Goal: Information Seeking & Learning: Learn about a topic

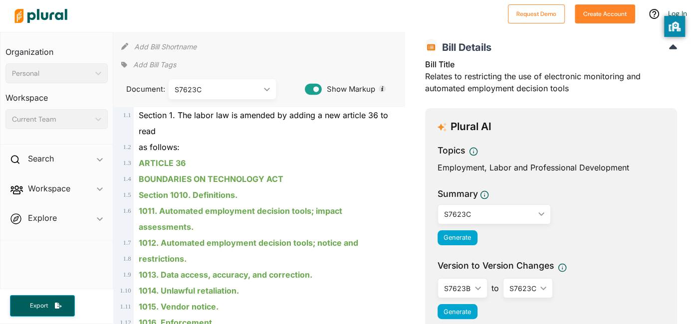
scroll to position [41, 0]
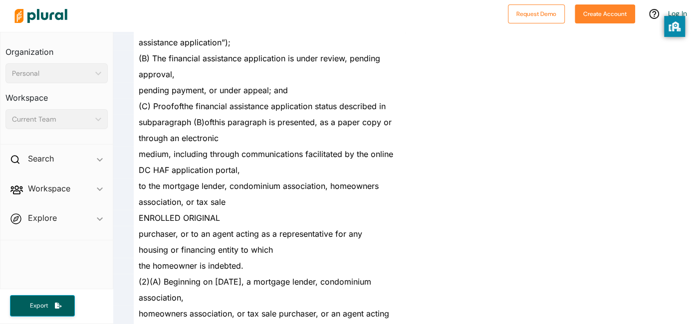
scroll to position [819, 0]
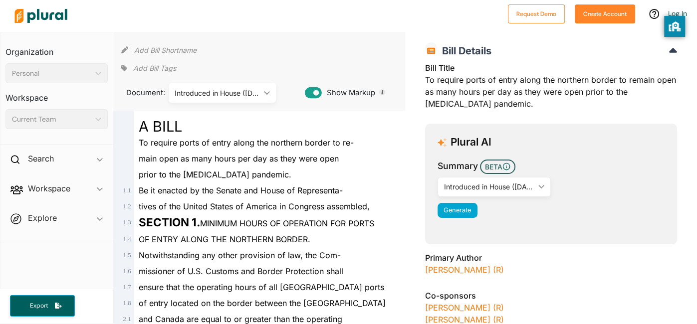
scroll to position [39, 0]
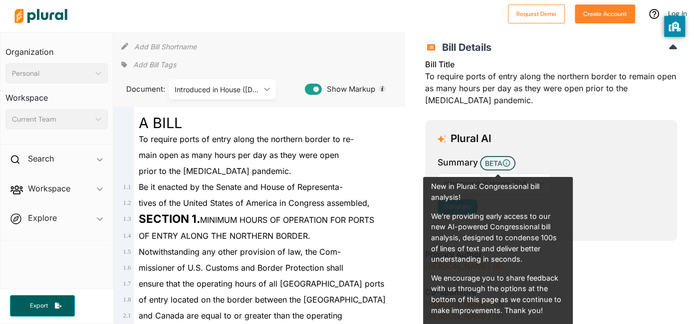
click at [585, 255] on h3 "Primary Author" at bounding box center [551, 254] width 252 height 12
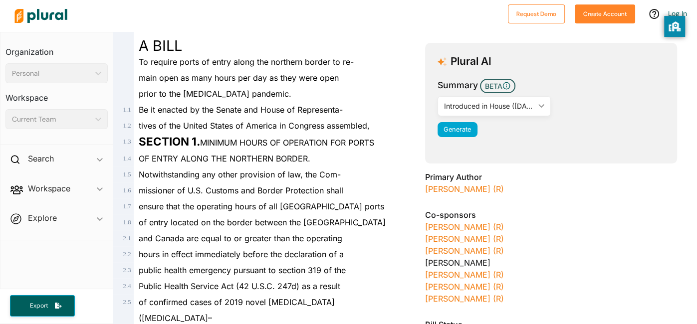
scroll to position [0, 0]
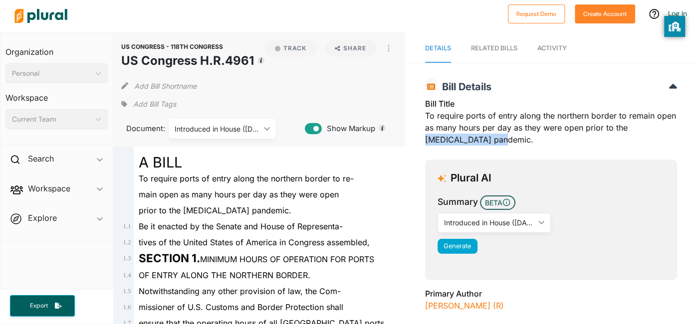
drag, startPoint x: 629, startPoint y: 131, endPoint x: 683, endPoint y: 137, distance: 54.2
click at [683, 137] on div "US CONGRESS - 118TH CONGRESS US Congress H.R.4961 Bill Details Bill Title To re…" at bounding box center [551, 308] width 292 height 471
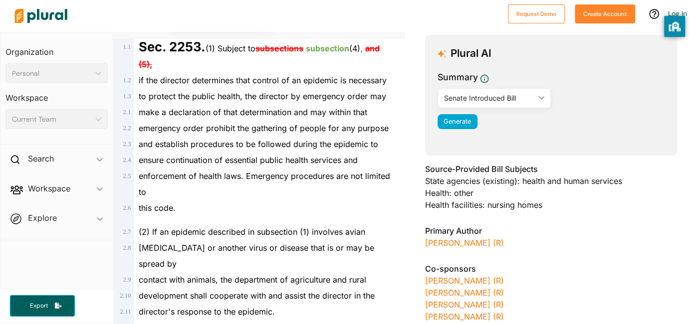
scroll to position [137, 0]
